Goal: Information Seeking & Learning: Learn about a topic

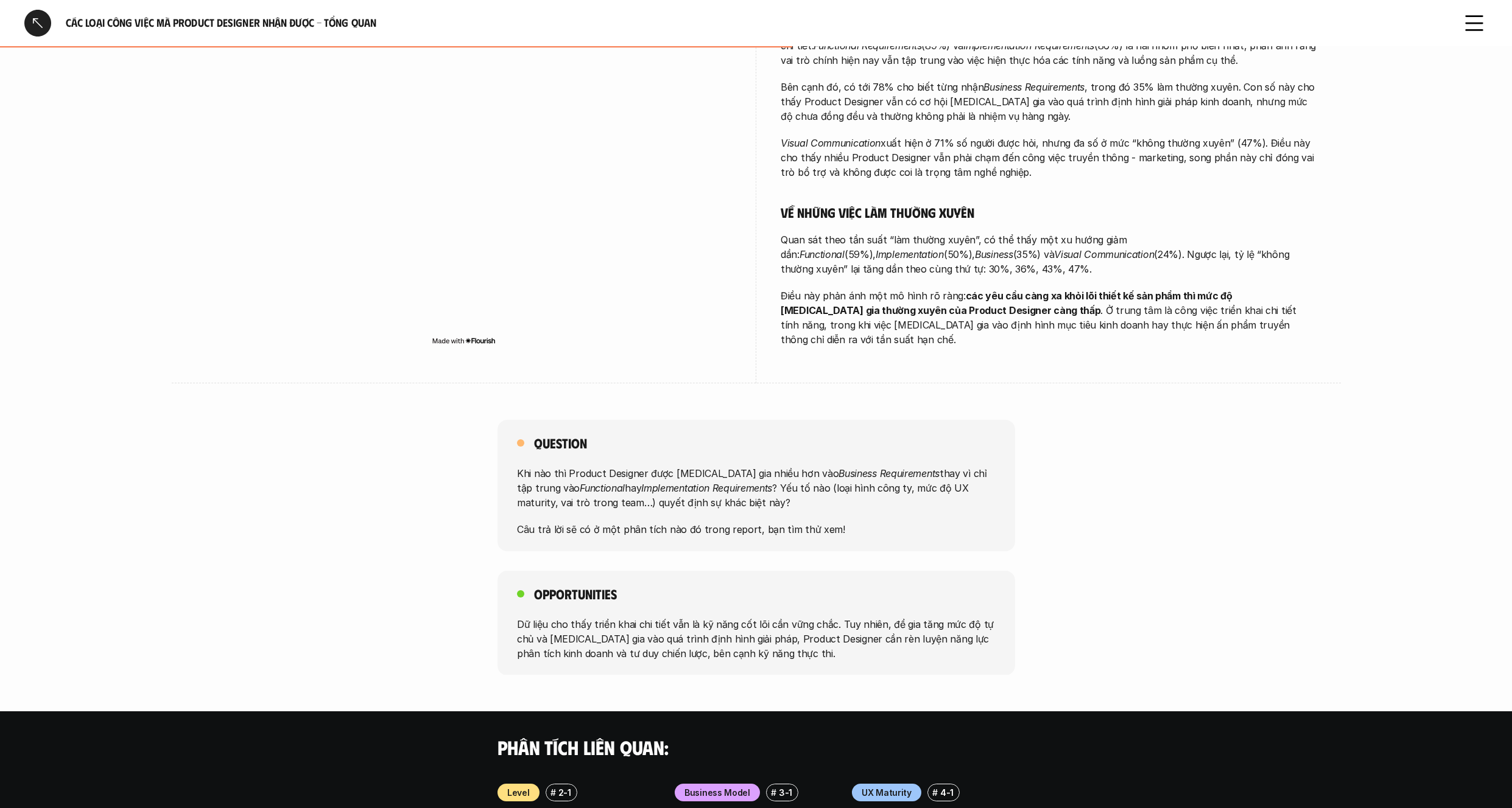
scroll to position [525, 0]
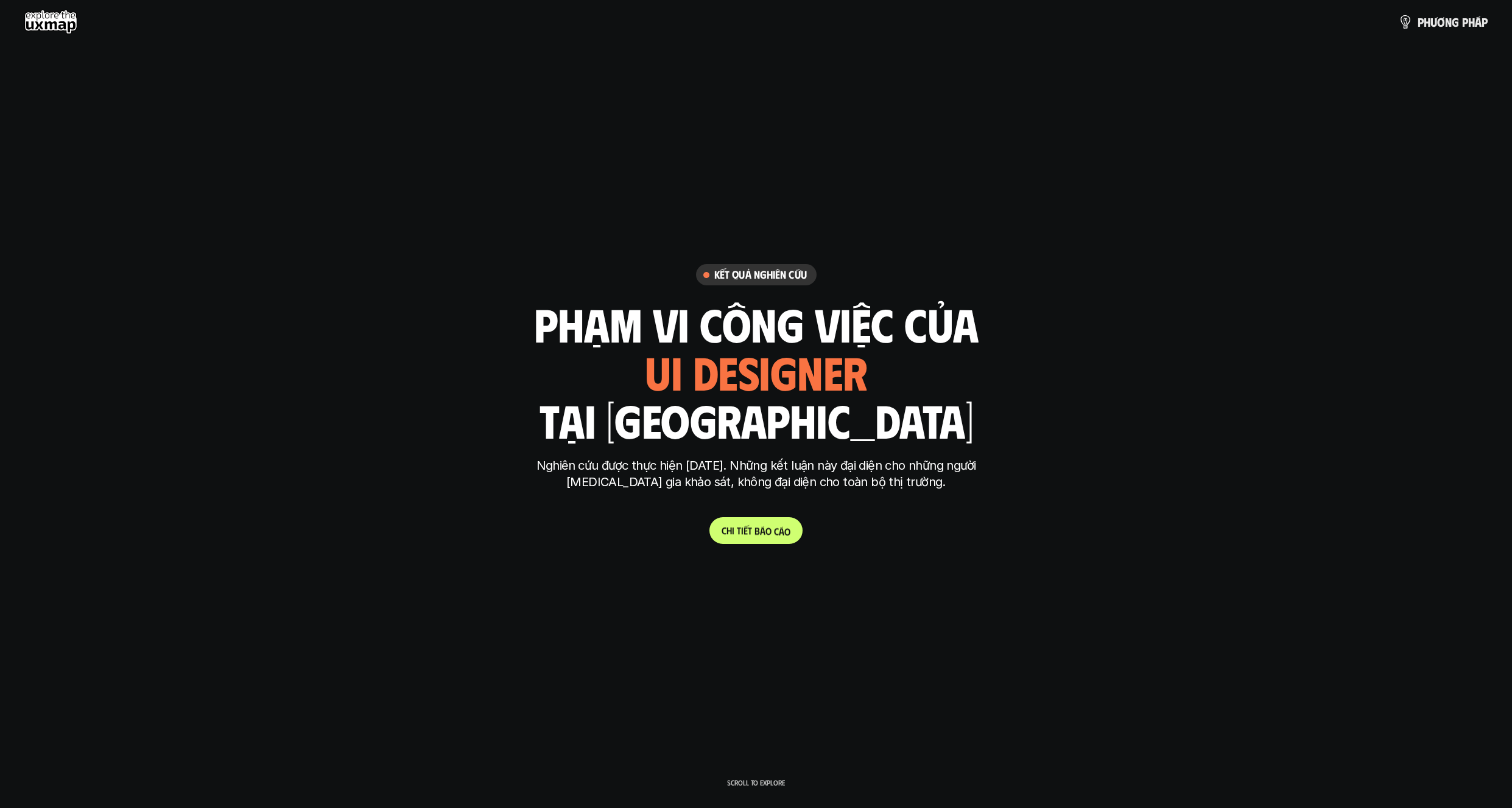
click at [752, 532] on p "C h i t i ế t b á o c á o" at bounding box center [756, 530] width 69 height 12
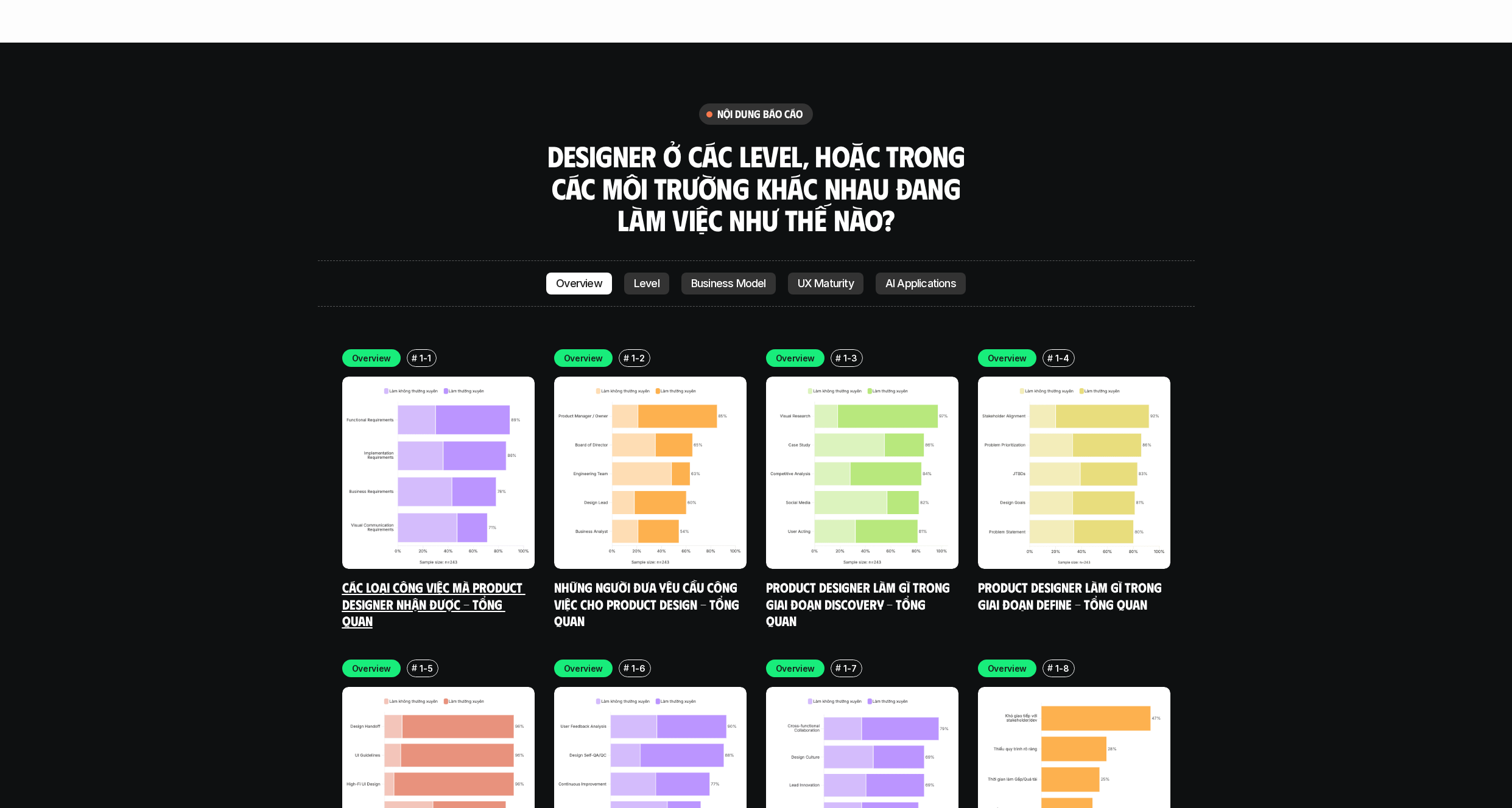
scroll to position [3594, 0]
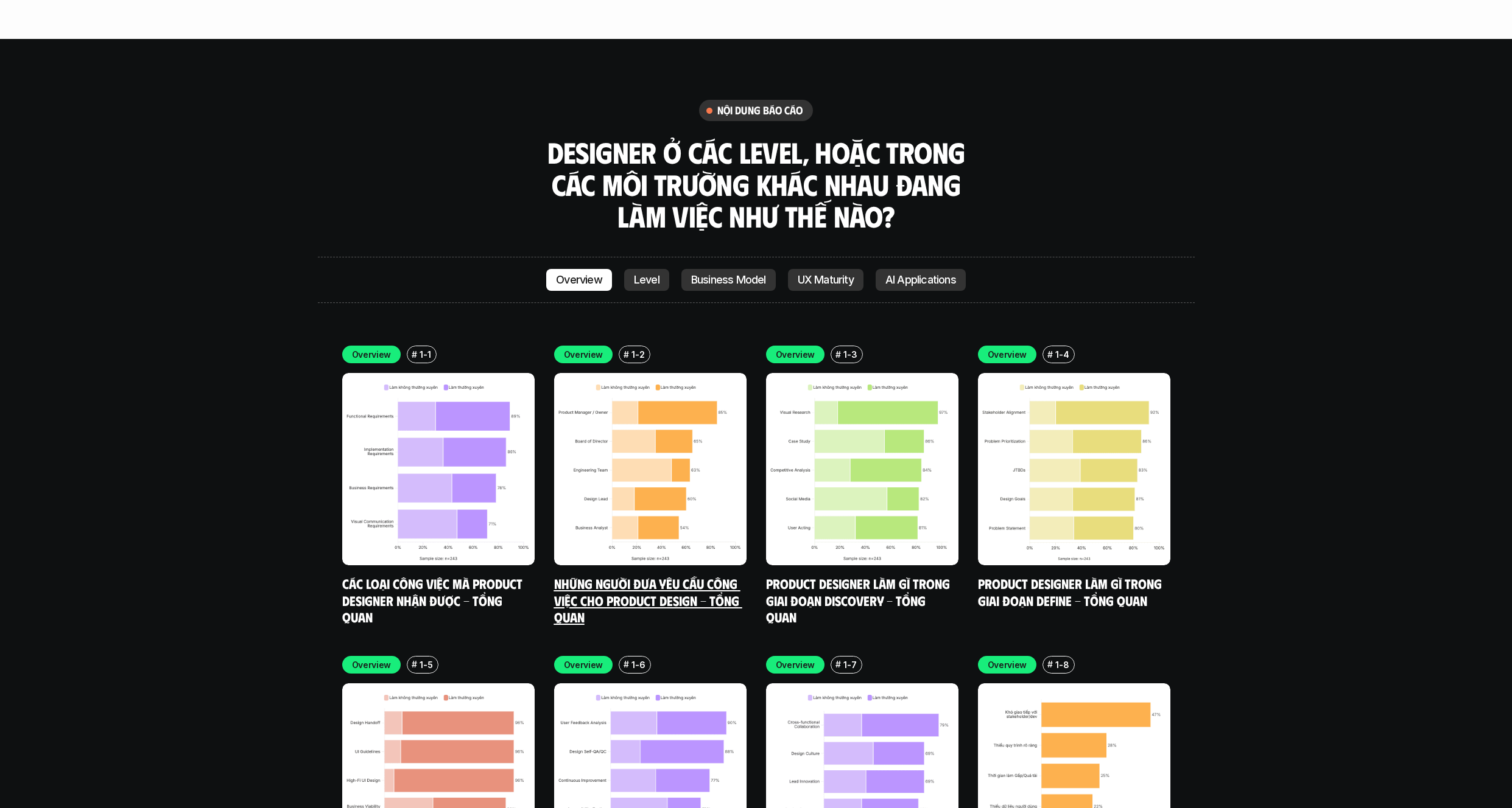
click at [595, 384] on img at bounding box center [650, 469] width 192 height 192
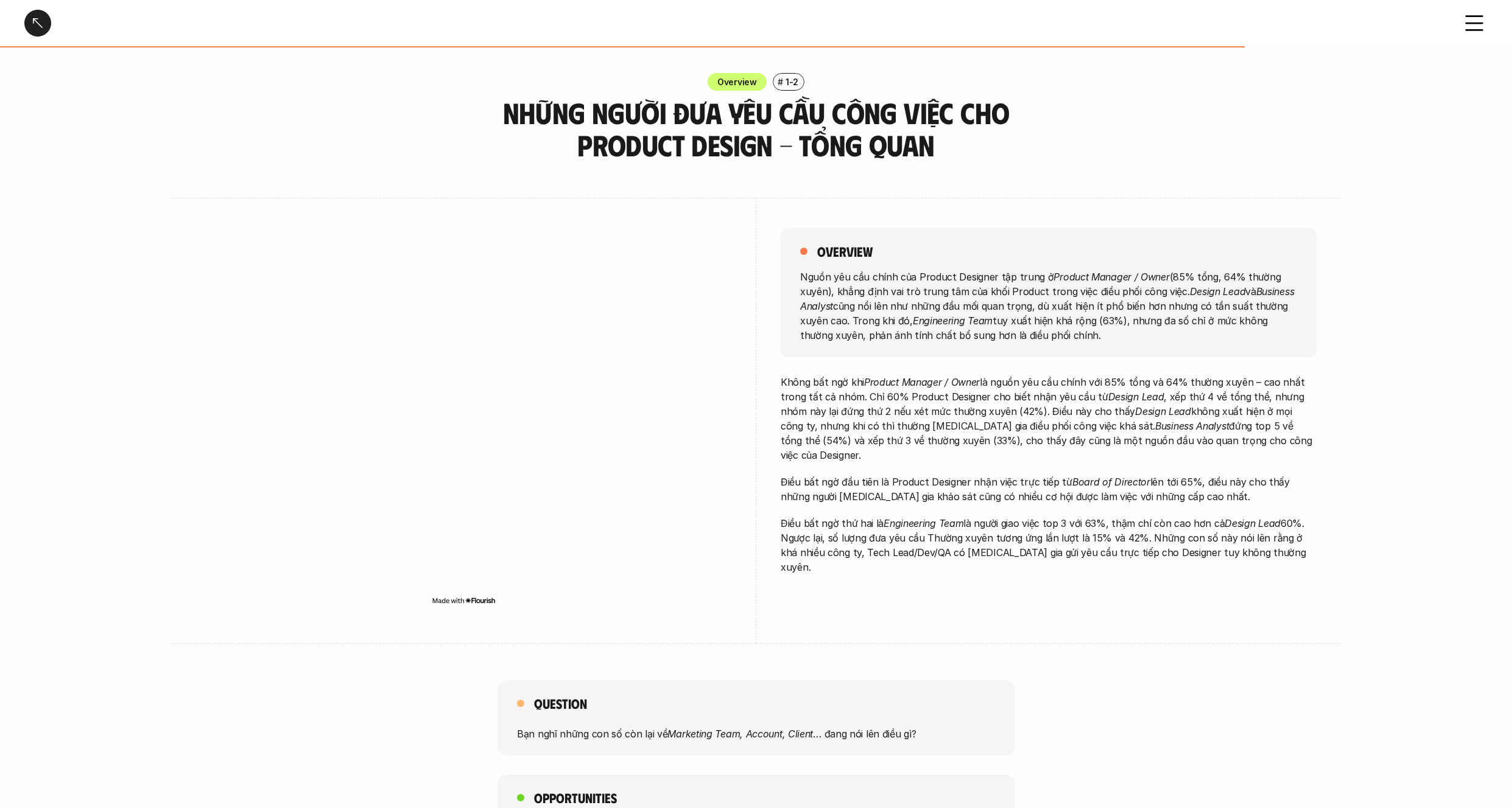
scroll to position [3574, 0]
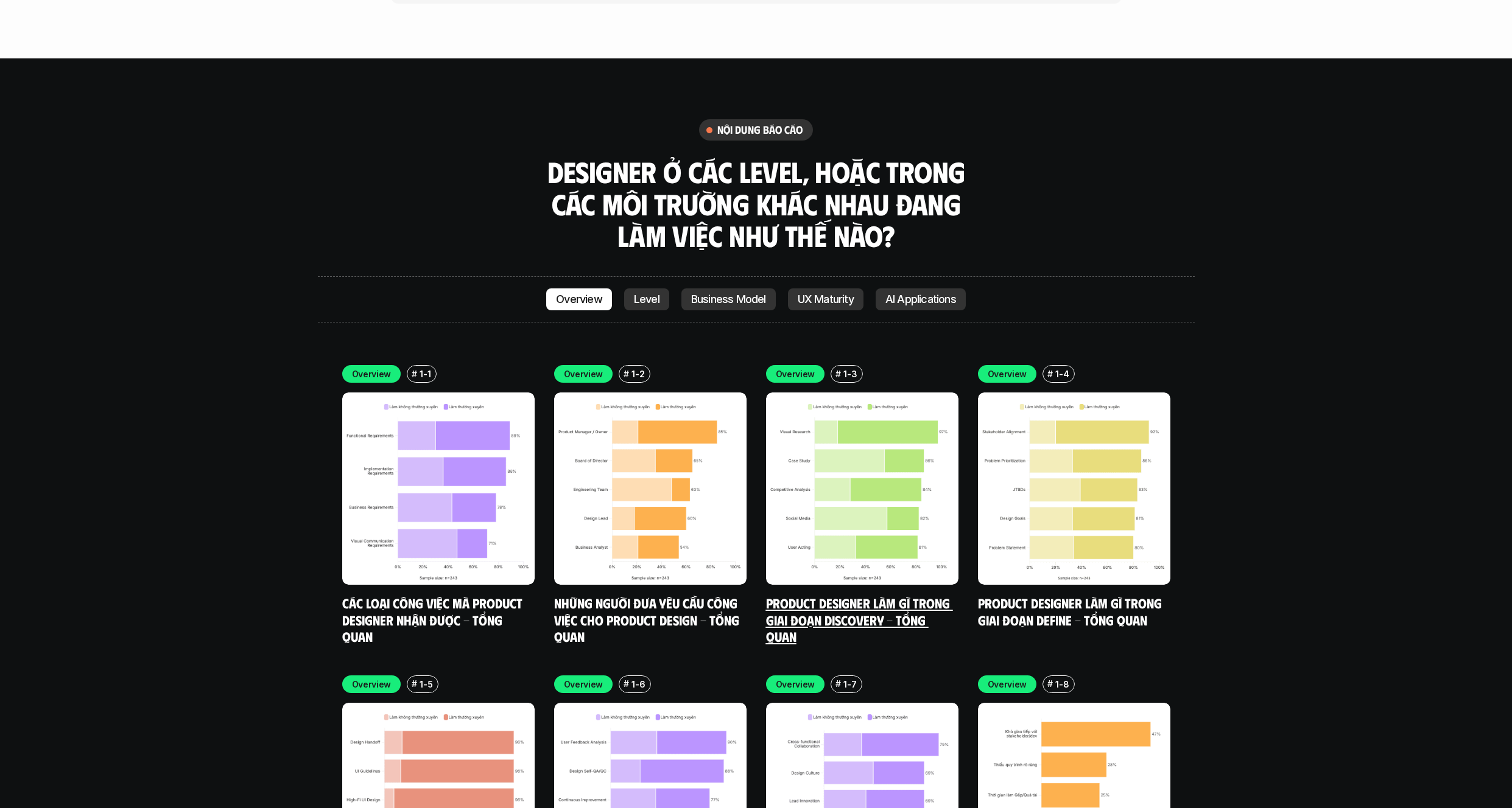
click at [833, 422] on img at bounding box center [862, 488] width 192 height 192
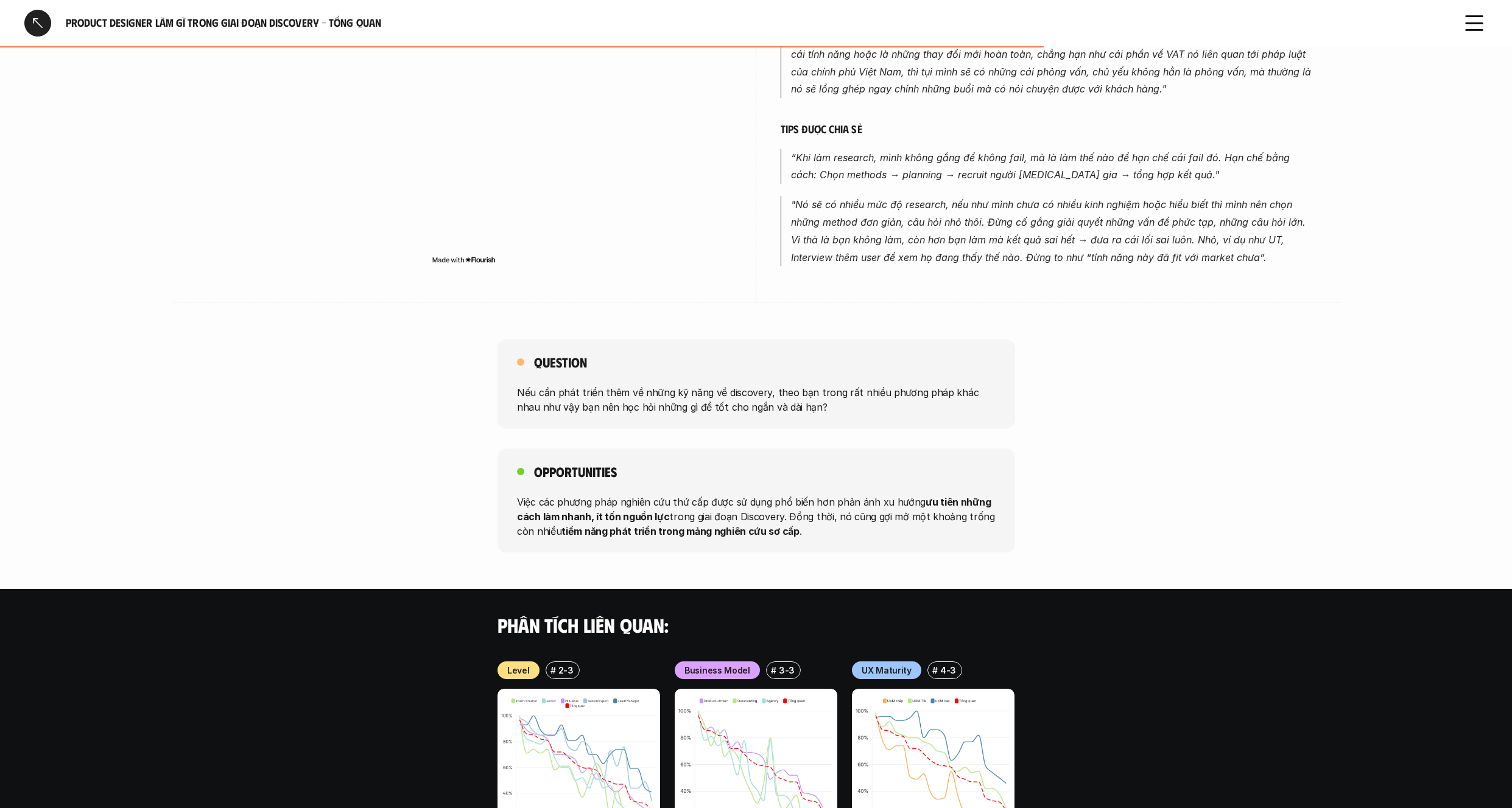
scroll to position [819, 0]
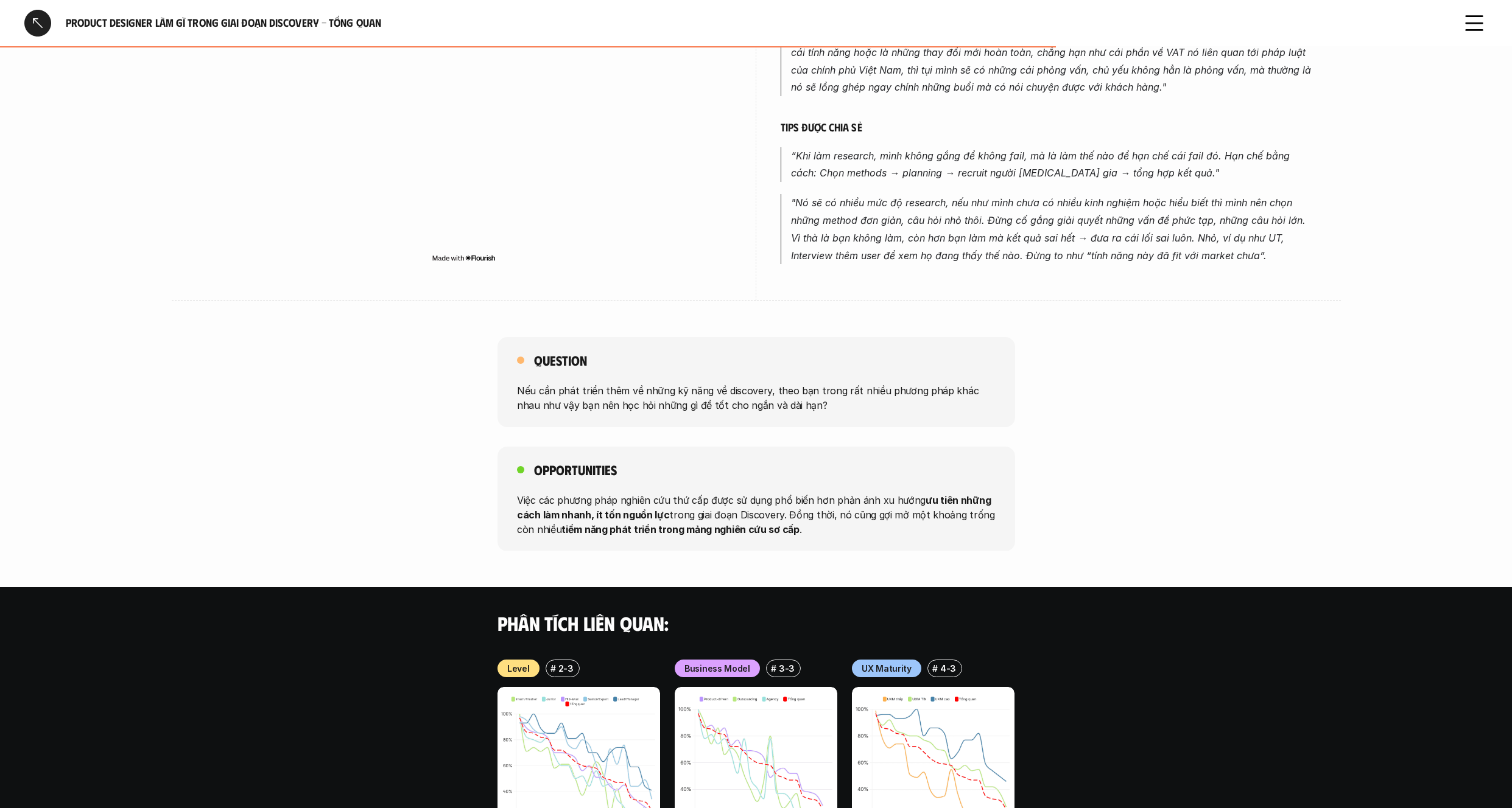
click at [31, 24] on div at bounding box center [37, 23] width 27 height 27
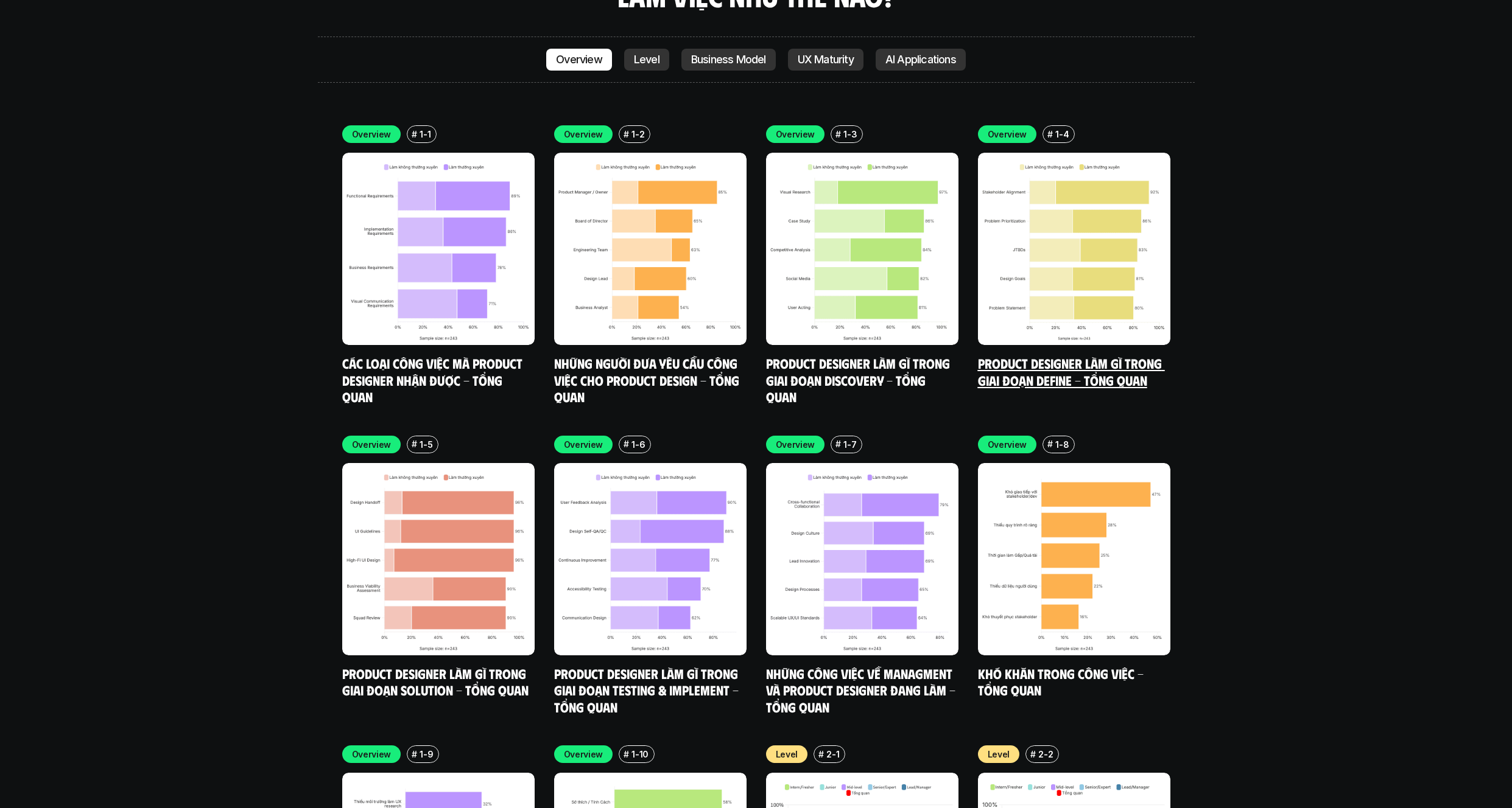
click at [1091, 212] on img at bounding box center [1074, 248] width 192 height 192
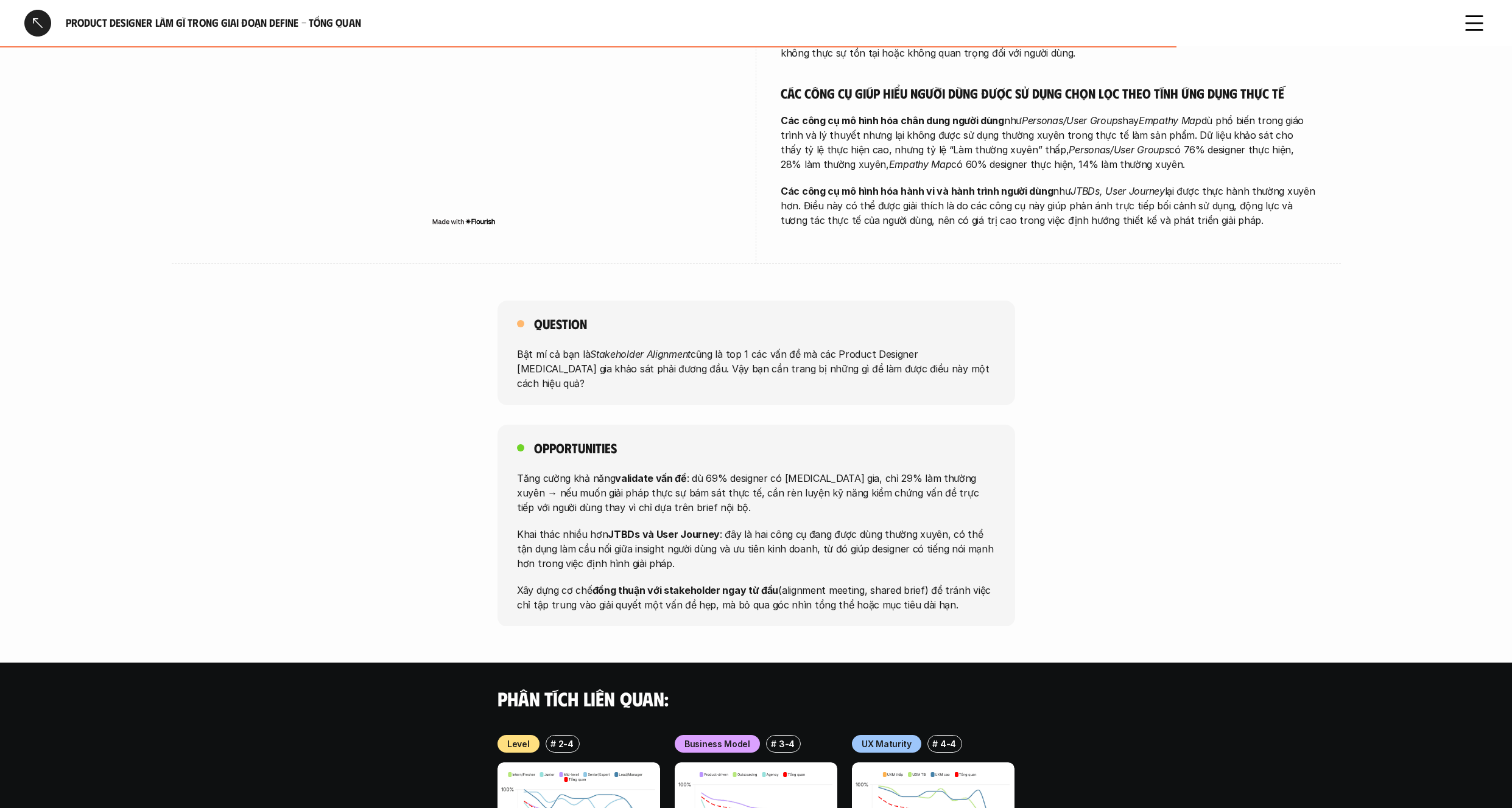
scroll to position [896, 0]
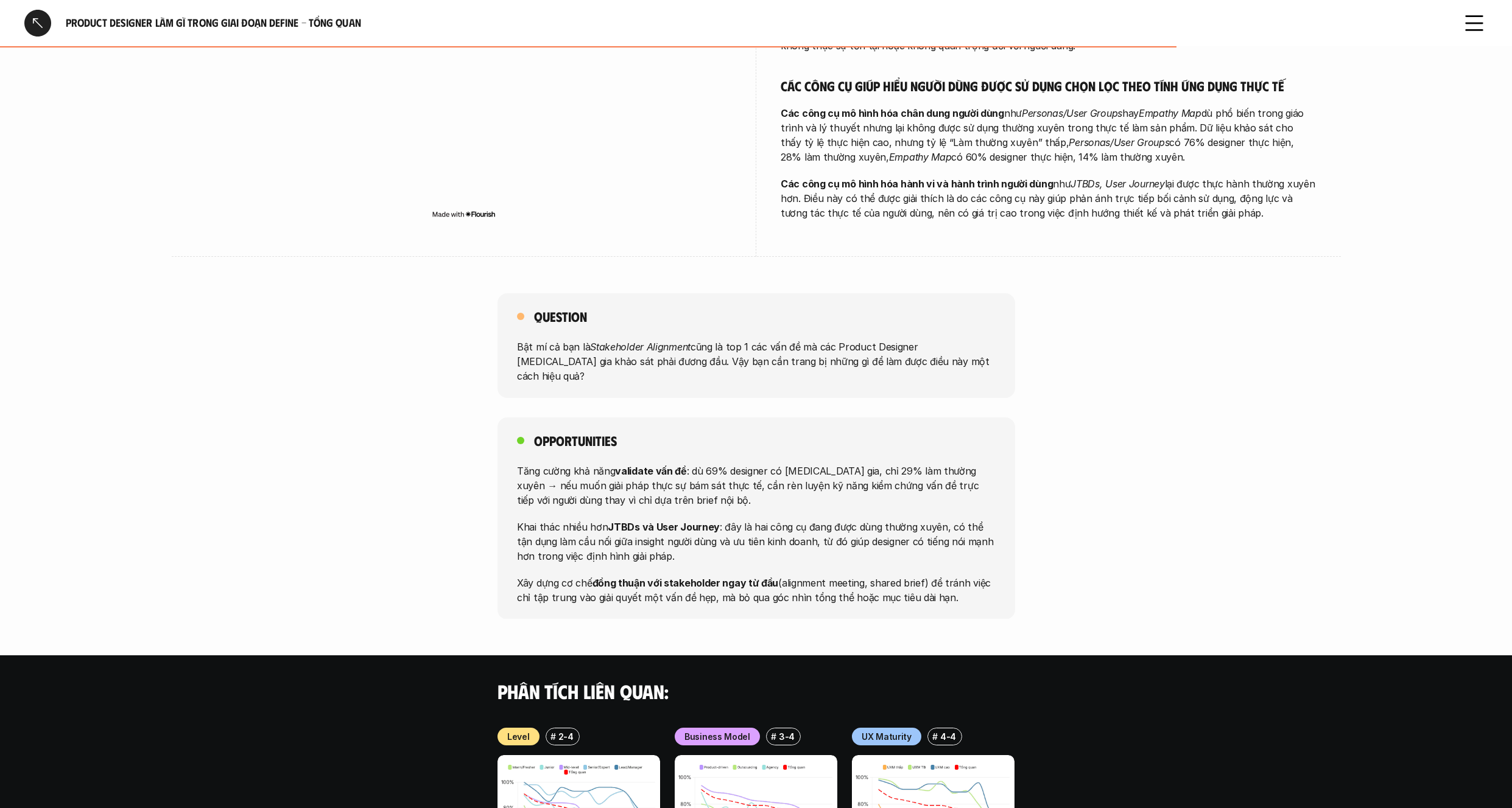
click at [38, 26] on div at bounding box center [37, 23] width 27 height 27
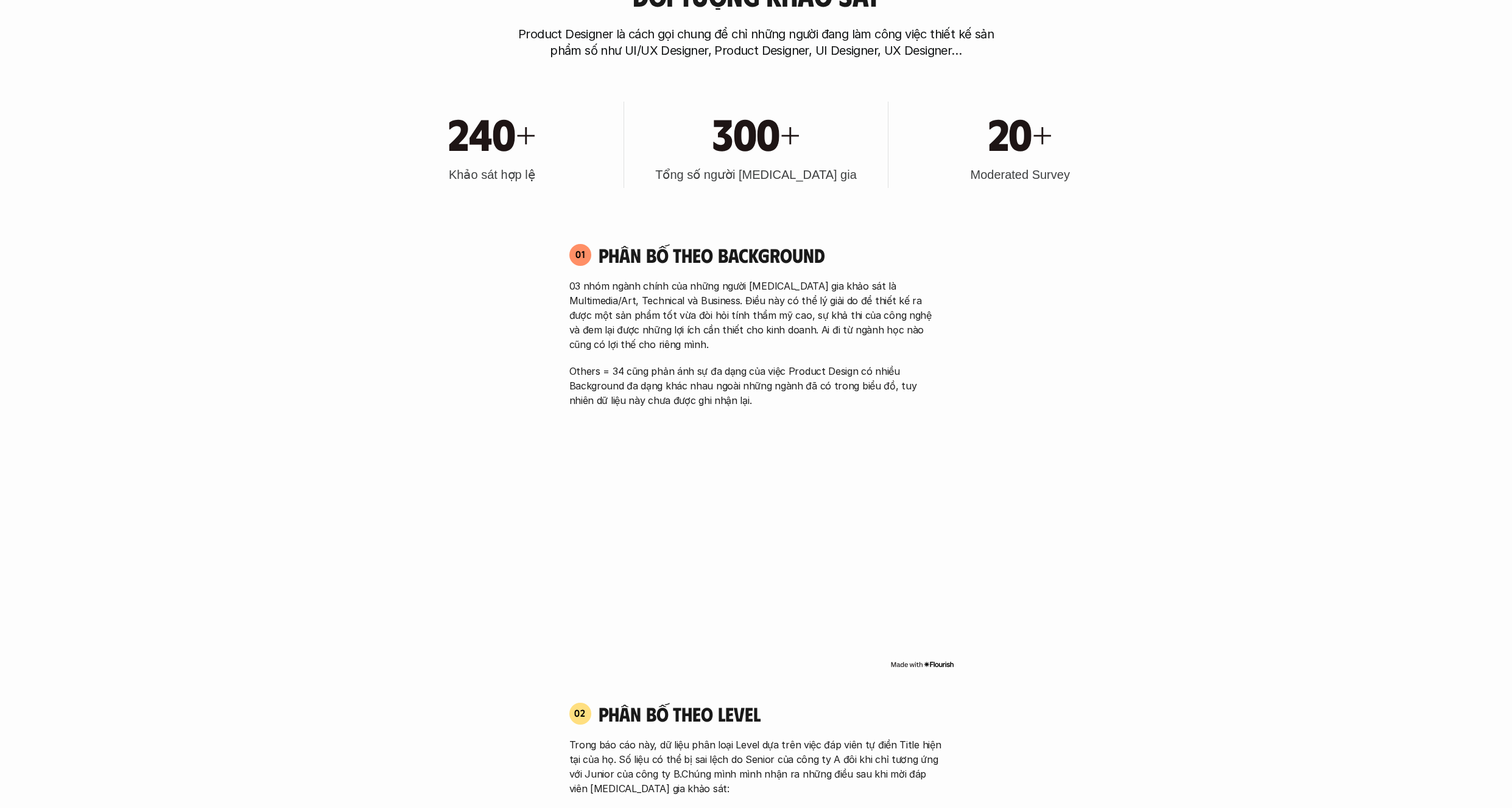
scroll to position [3814, 0]
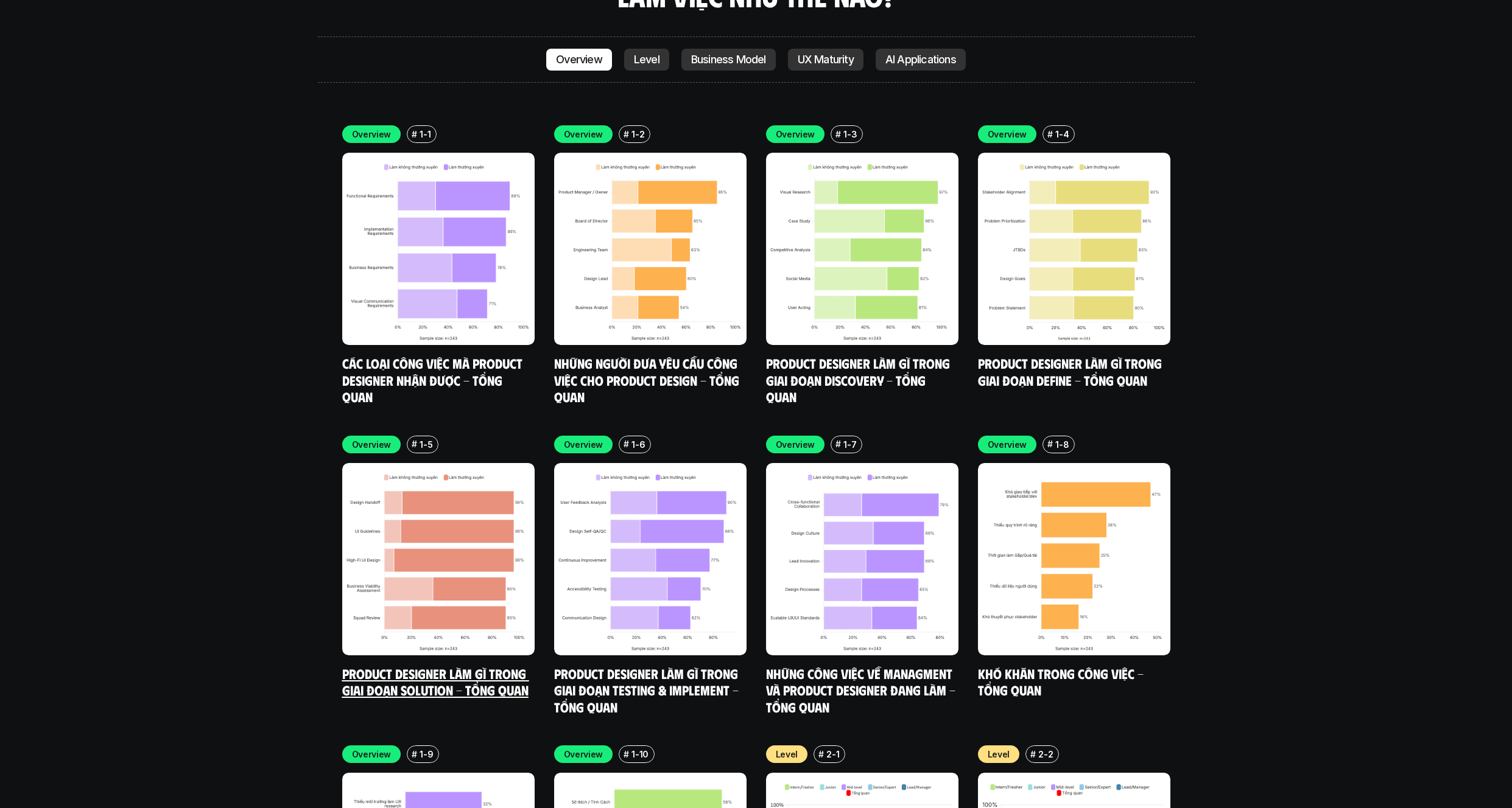
click at [374, 438] on p "Overview" at bounding box center [372, 444] width 40 height 13
click at [417, 473] on img at bounding box center [438, 559] width 192 height 192
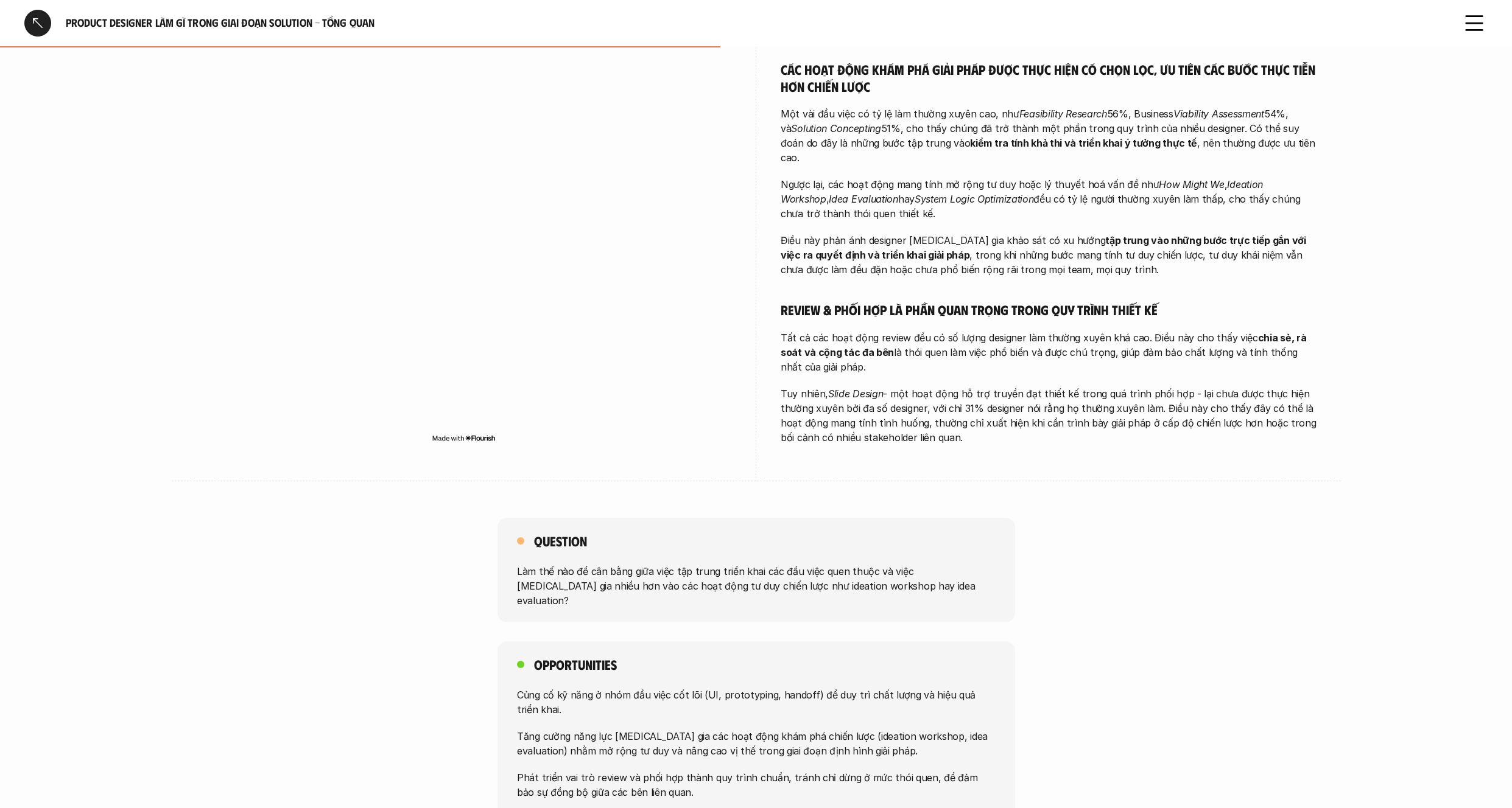
scroll to position [500, 0]
